Goal: Task Accomplishment & Management: Complete application form

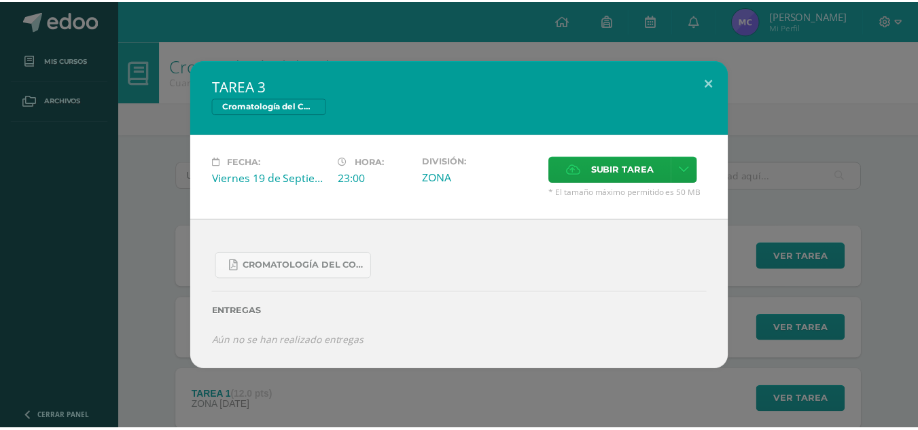
scroll to position [75, 0]
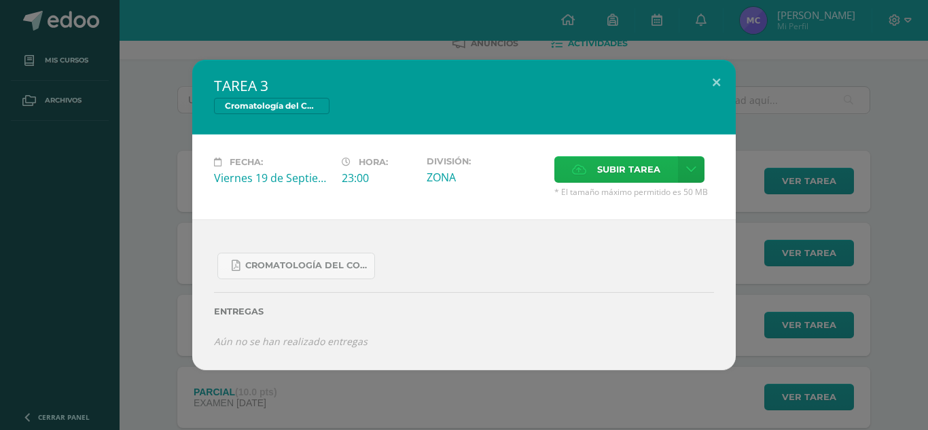
click at [620, 162] on span "Subir tarea" at bounding box center [628, 169] width 63 height 25
click at [0, 0] on input "Subir tarea" at bounding box center [0, 0] width 0 height 0
click at [608, 180] on span "Subir tarea" at bounding box center [628, 169] width 63 height 25
click at [0, 0] on input "Subir tarea" at bounding box center [0, 0] width 0 height 0
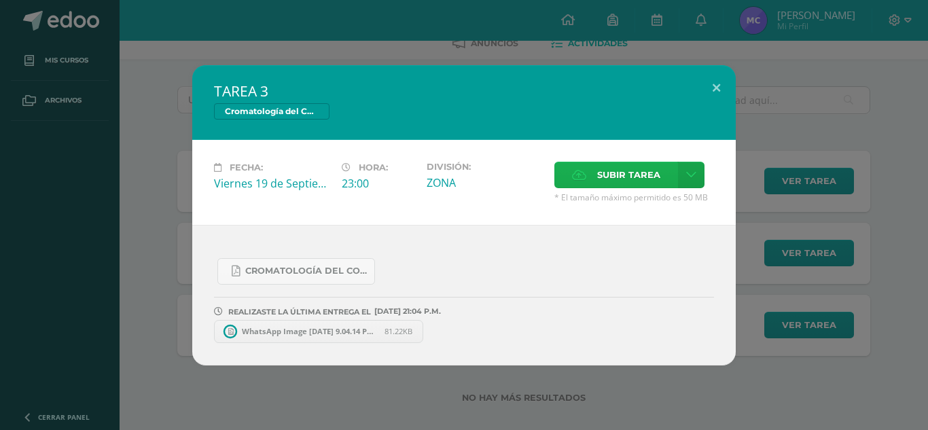
click at [606, 183] on span "Subir tarea" at bounding box center [628, 174] width 63 height 25
click at [0, 0] on input "Subir tarea" at bounding box center [0, 0] width 0 height 0
click at [858, 281] on div "TAREA 3 Cromatología del Color Fecha: [DATE] Hora: 23:00 División: ZONA" at bounding box center [463, 215] width 917 height 300
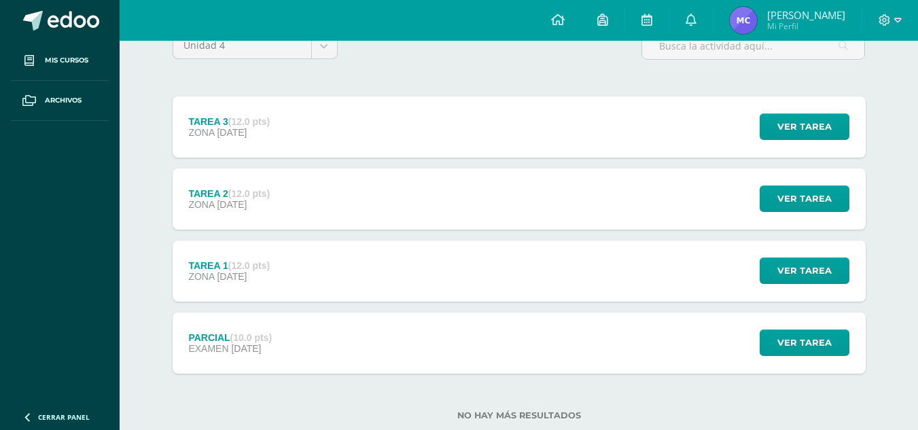
scroll to position [164, 0]
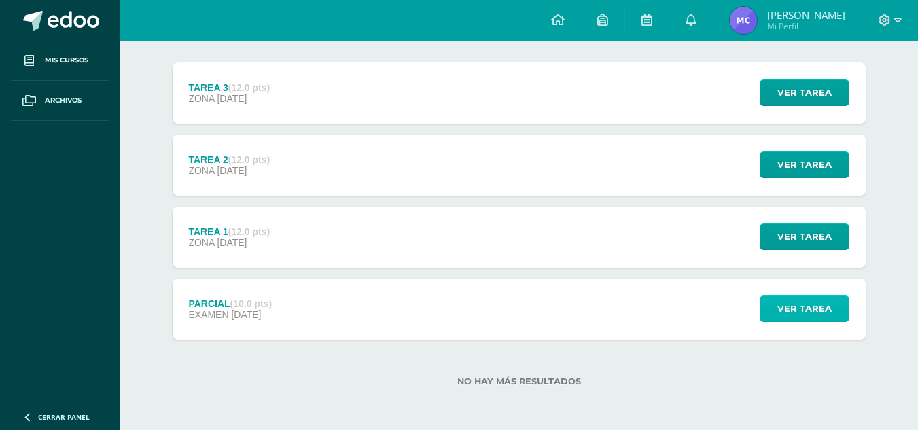
click at [805, 313] on span "Ver tarea" at bounding box center [804, 308] width 54 height 25
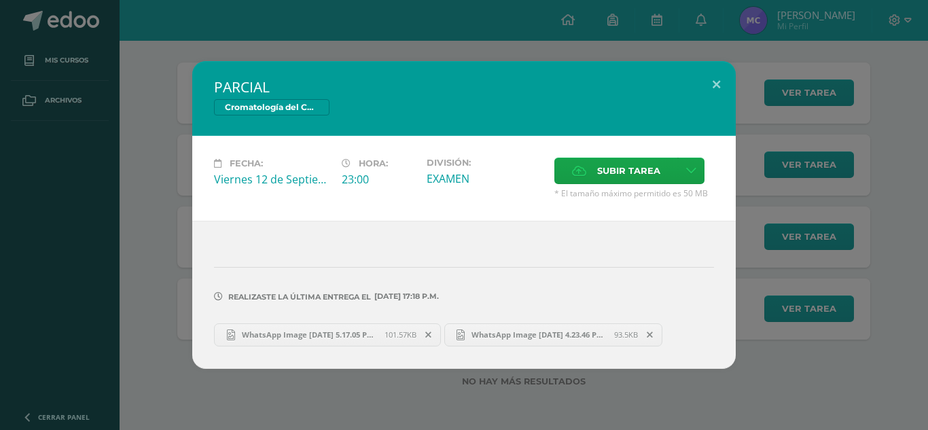
click at [858, 228] on div "PARCIAL Cromatología del Color Fecha: [DATE] Hora: 23:00 División: Subir tarea" at bounding box center [463, 214] width 917 height 307
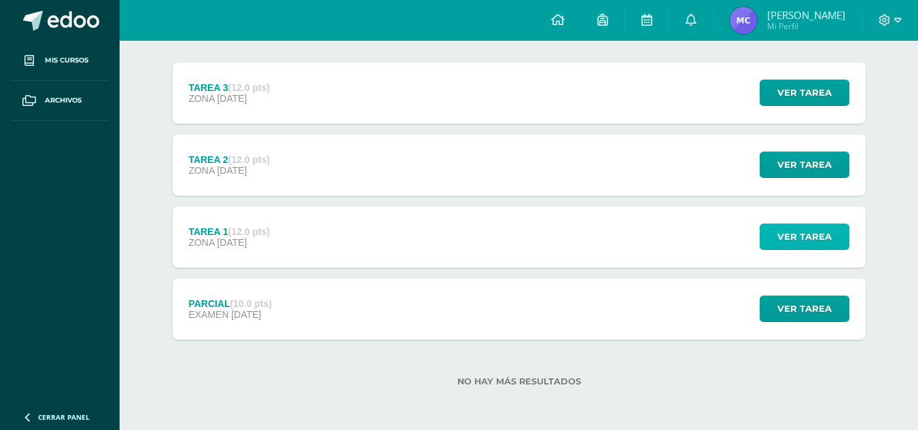
click at [807, 239] on span "Ver tarea" at bounding box center [804, 236] width 54 height 25
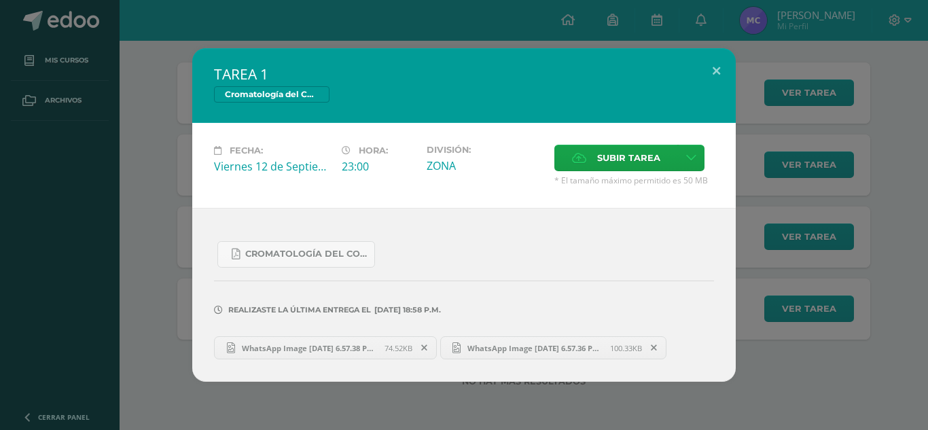
click at [866, 224] on div "TAREA 1 Cromatología del Color Fecha: [DATE] Hora: 23:00 División: ZONA" at bounding box center [463, 215] width 917 height 334
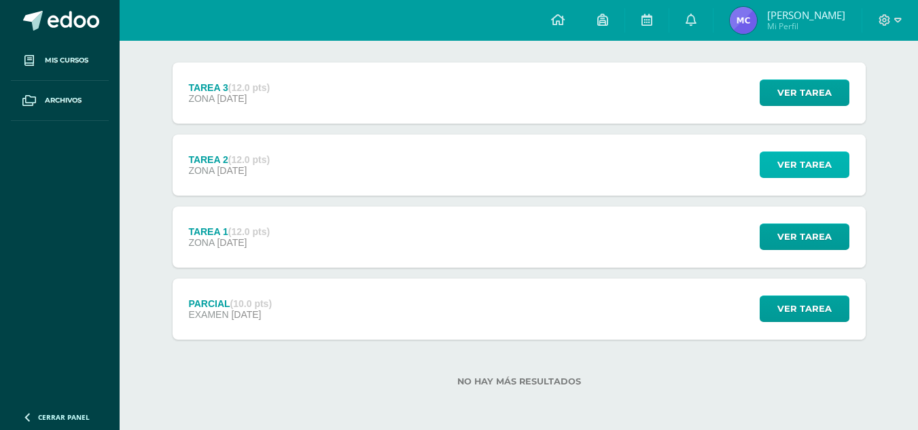
click at [815, 169] on span "Ver tarea" at bounding box center [804, 164] width 54 height 25
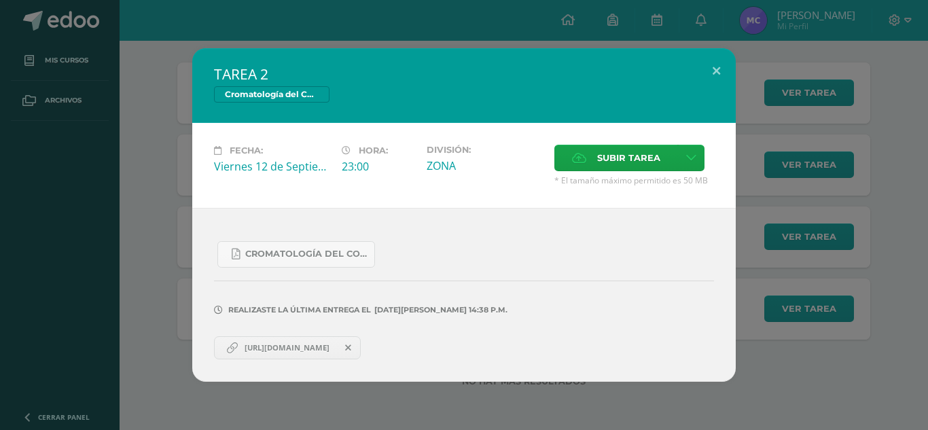
click at [870, 169] on div "TAREA 2 Cromatología del Color Fecha: [DATE] Hora: 23:00 División: ZONA" at bounding box center [463, 215] width 917 height 334
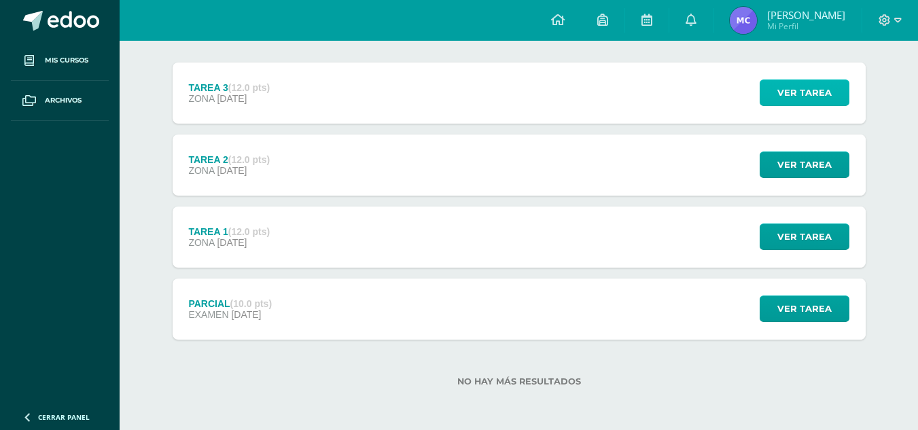
click at [818, 98] on span "Ver tarea" at bounding box center [804, 92] width 54 height 25
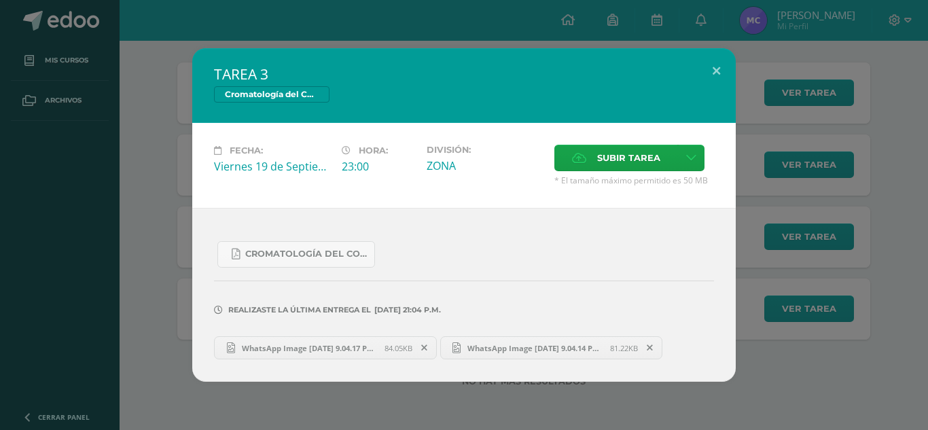
click at [877, 169] on div "TAREA 3 Cromatología del Color Fecha: [DATE] Hora: 23:00 División: ZONA" at bounding box center [463, 215] width 917 height 334
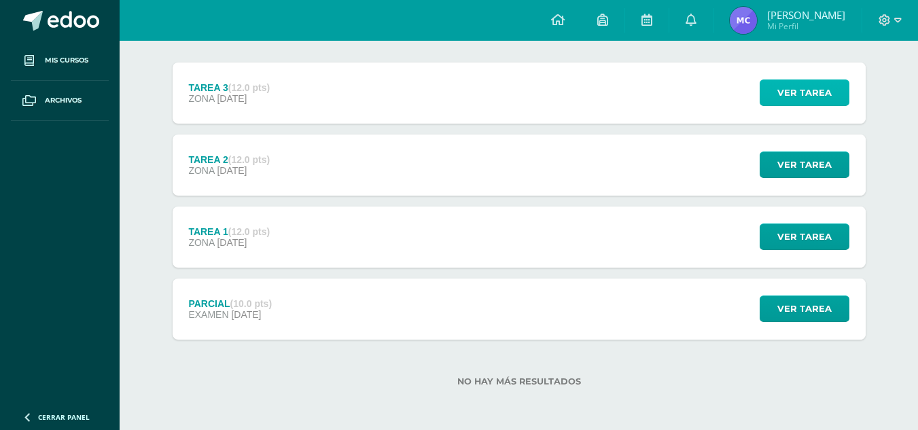
scroll to position [0, 0]
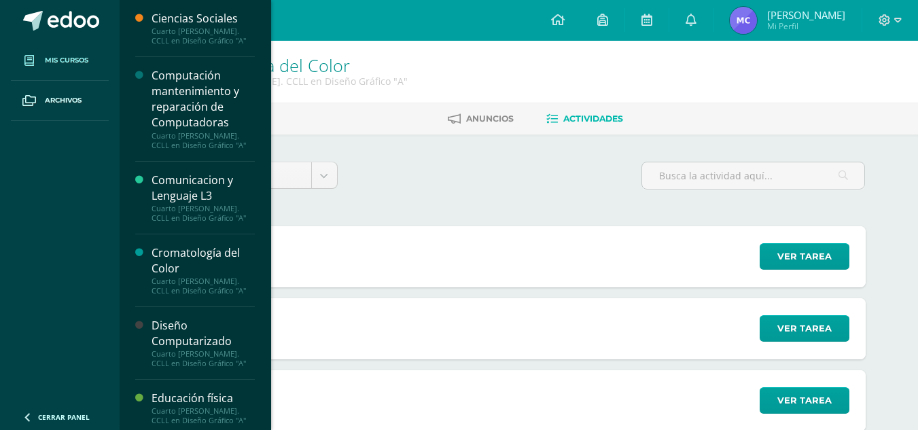
click at [89, 52] on link "Mis cursos" at bounding box center [60, 61] width 98 height 40
